Goal: Information Seeking & Learning: Learn about a topic

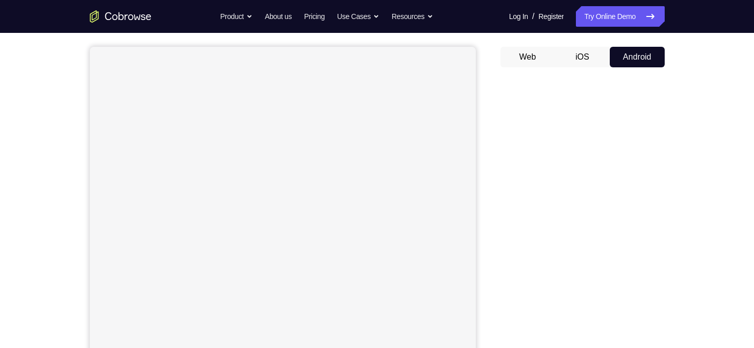
scroll to position [93, 0]
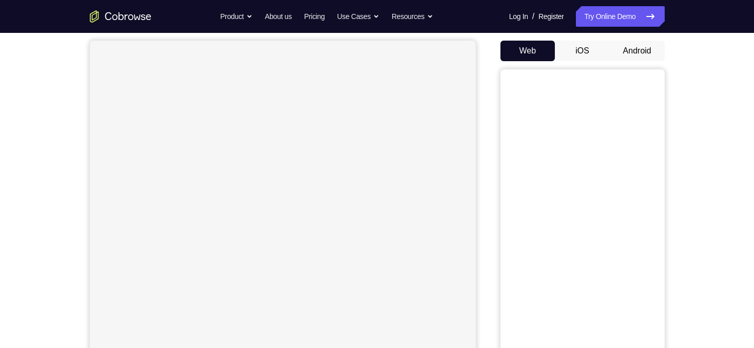
click at [646, 46] on button "Android" at bounding box center [637, 51] width 55 height 21
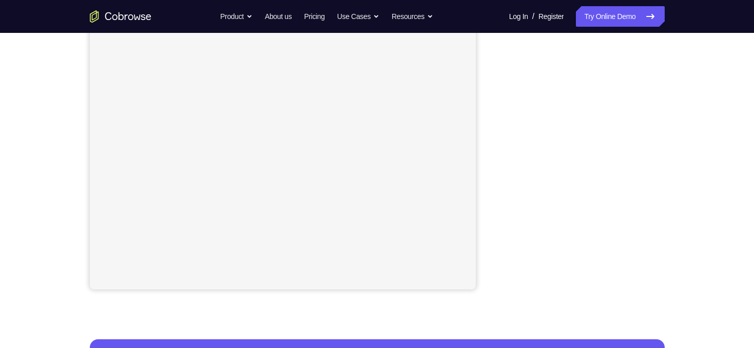
click at [688, 170] on div "Your Support Agent Your Customer Web iOS Android Next Steps We’d be happy to gi…" at bounding box center [377, 182] width 657 height 677
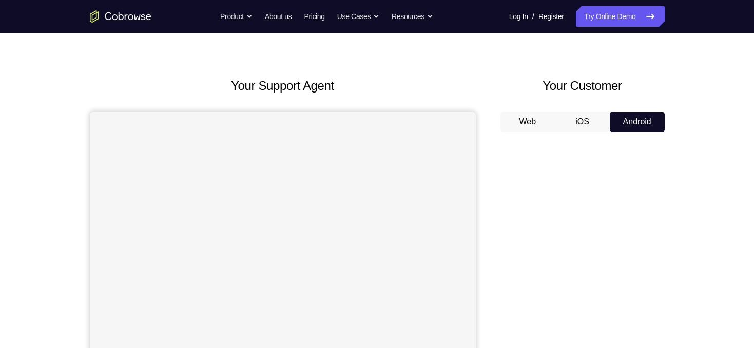
scroll to position [23, 0]
click at [584, 116] on button "iOS" at bounding box center [582, 120] width 55 height 21
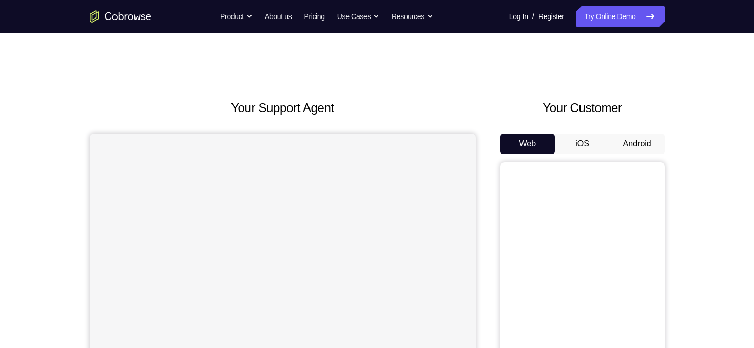
click at [589, 152] on button "iOS" at bounding box center [582, 143] width 55 height 21
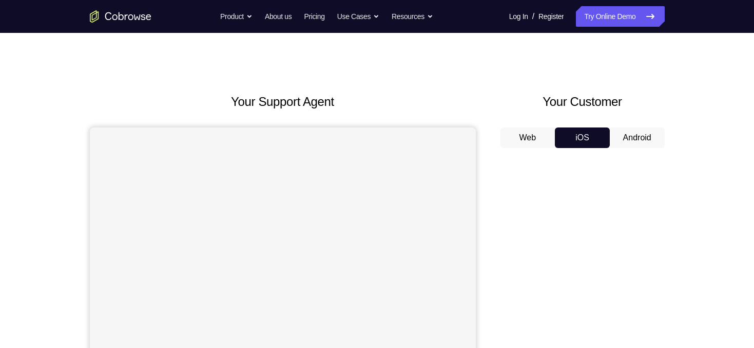
scroll to position [33, 0]
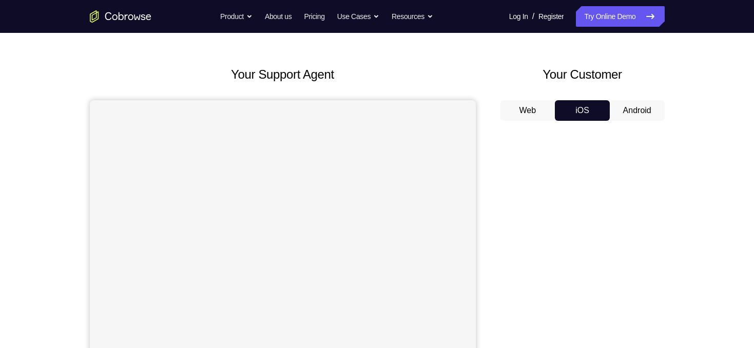
click at [648, 107] on button "Android" at bounding box center [637, 110] width 55 height 21
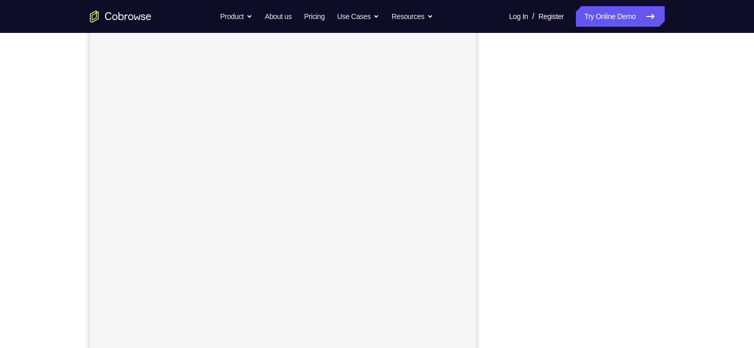
scroll to position [95, 0]
